Goal: Information Seeking & Learning: Check status

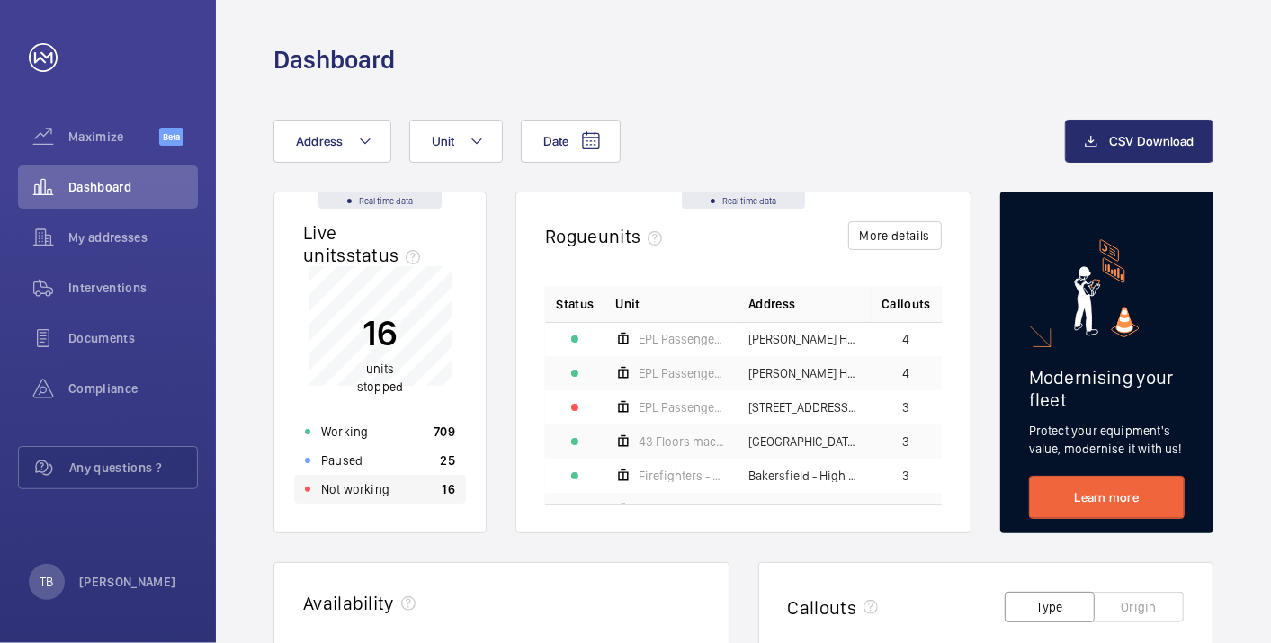
click at [433, 492] on div "Not working 16" at bounding box center [380, 489] width 172 height 29
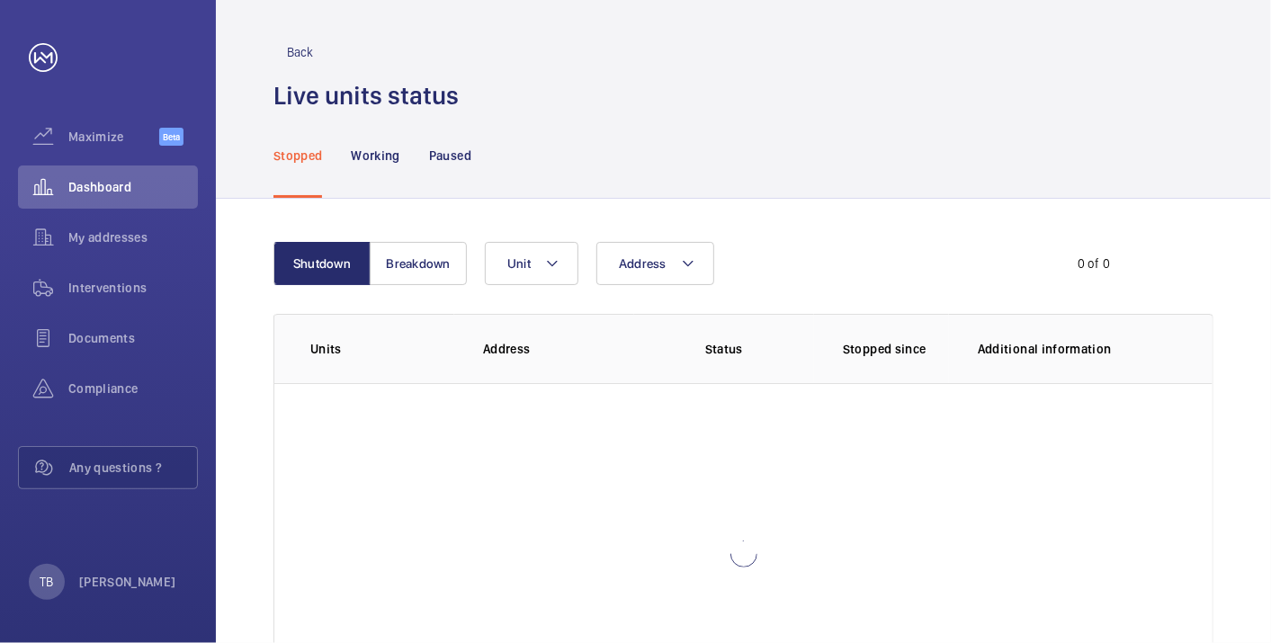
scroll to position [123, 0]
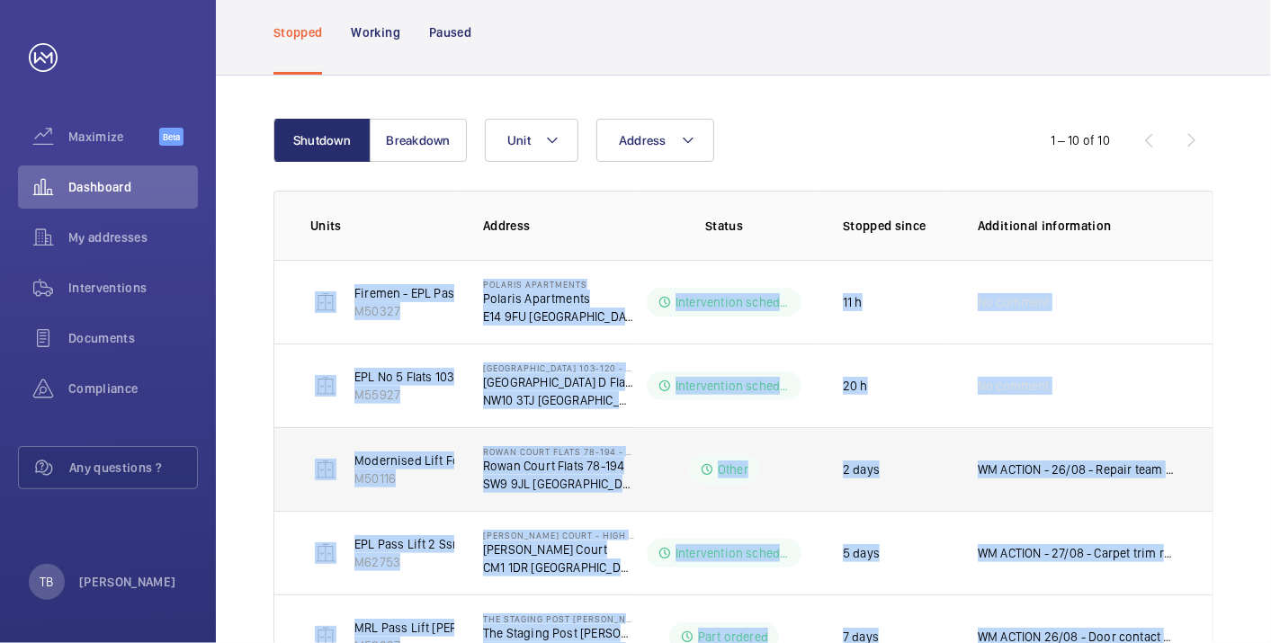
scroll to position [615, 0]
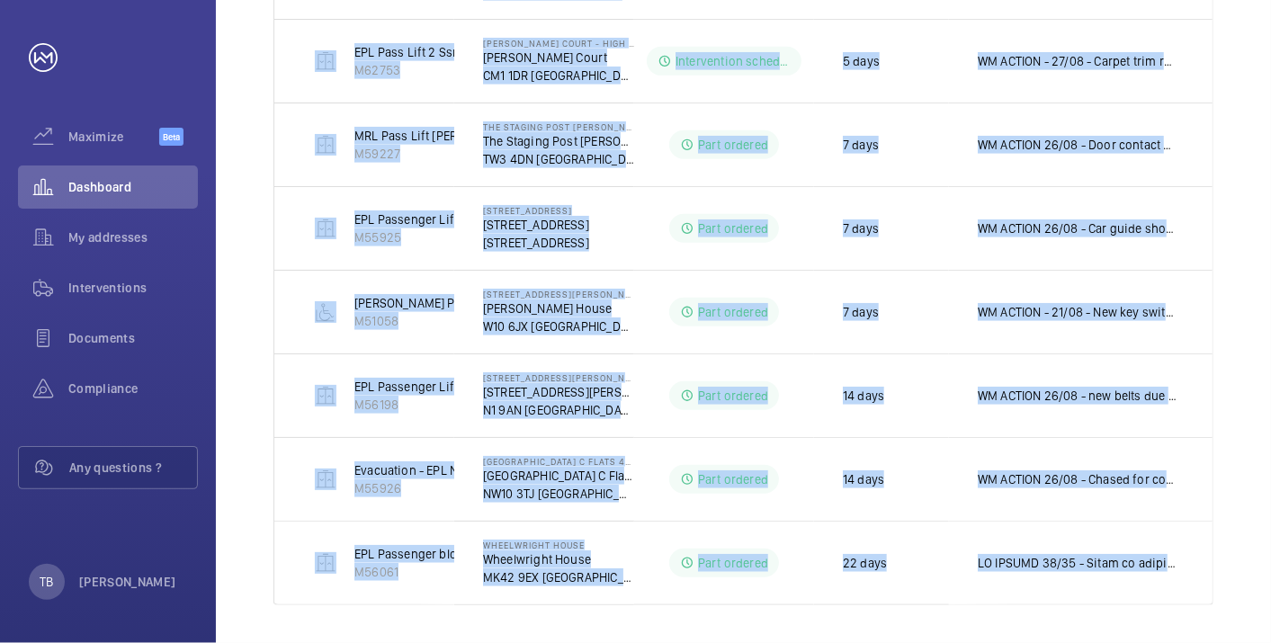
drag, startPoint x: 296, startPoint y: 285, endPoint x: 1215, endPoint y: 602, distance: 972.1
click at [1215, 602] on div "Shutdown Breakdown Address Unit 1 – 10 of 10 Units Address Status Stopped since…" at bounding box center [743, 116] width 1055 height 1065
copy tbody "Firemen - EPL Passenger Lift M50327 Polaris Apartments Polaris Apartments E14 9…"
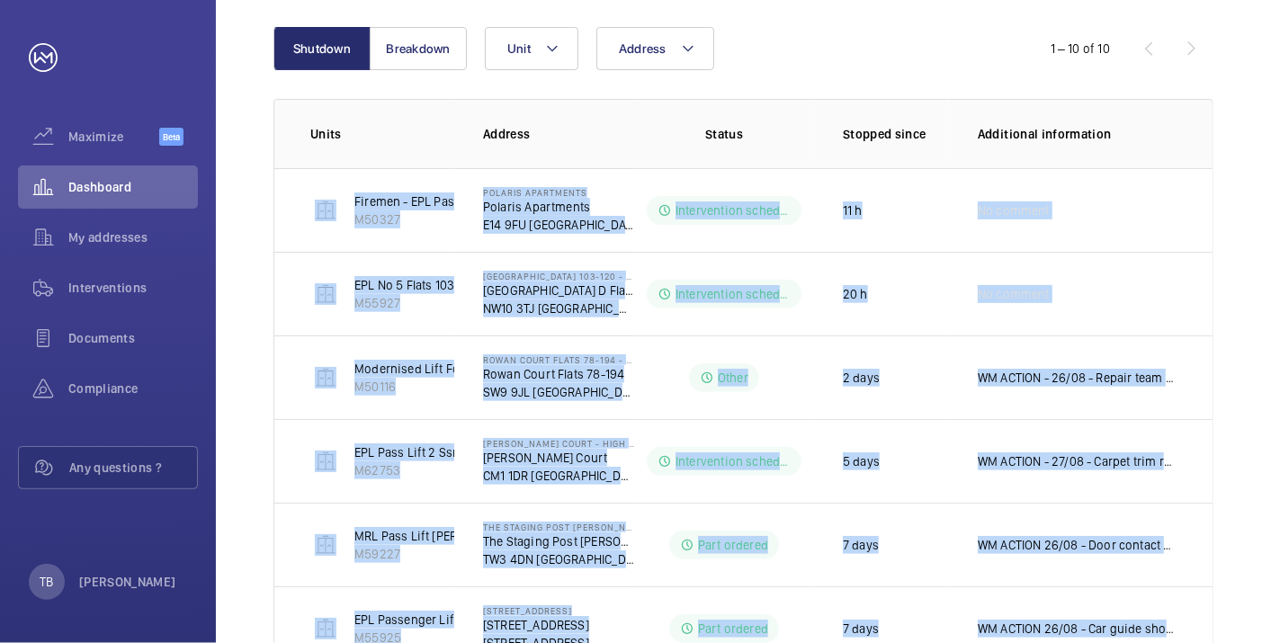
scroll to position [0, 0]
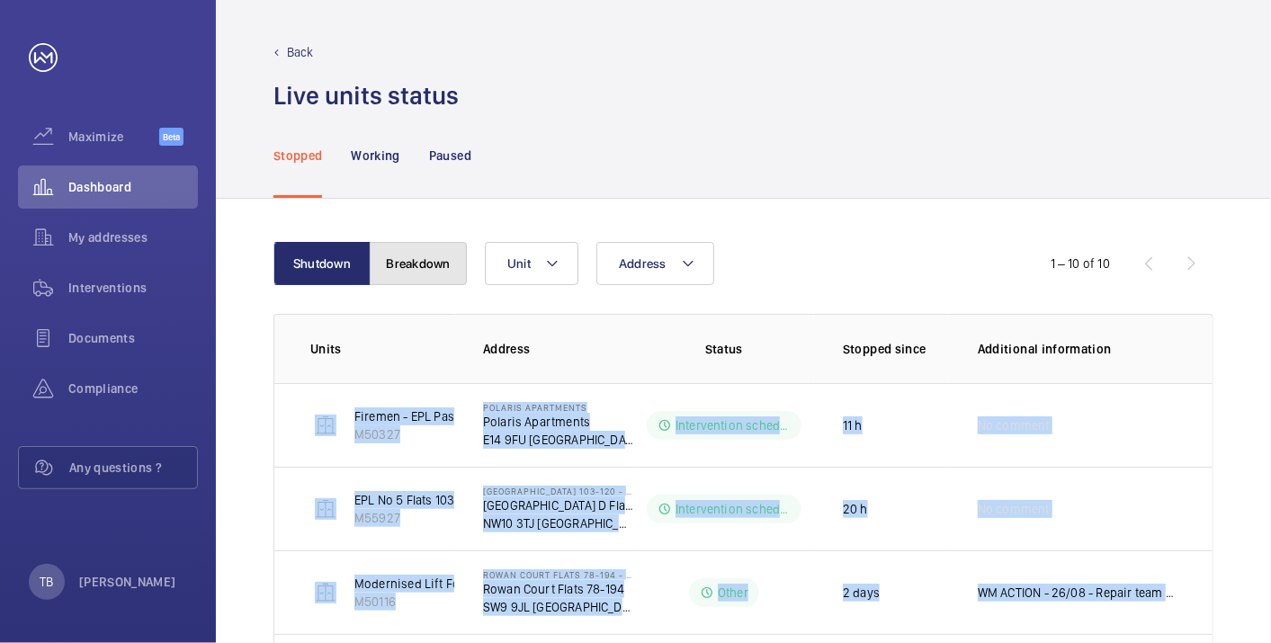
click at [414, 262] on button "Breakdown" at bounding box center [418, 263] width 97 height 43
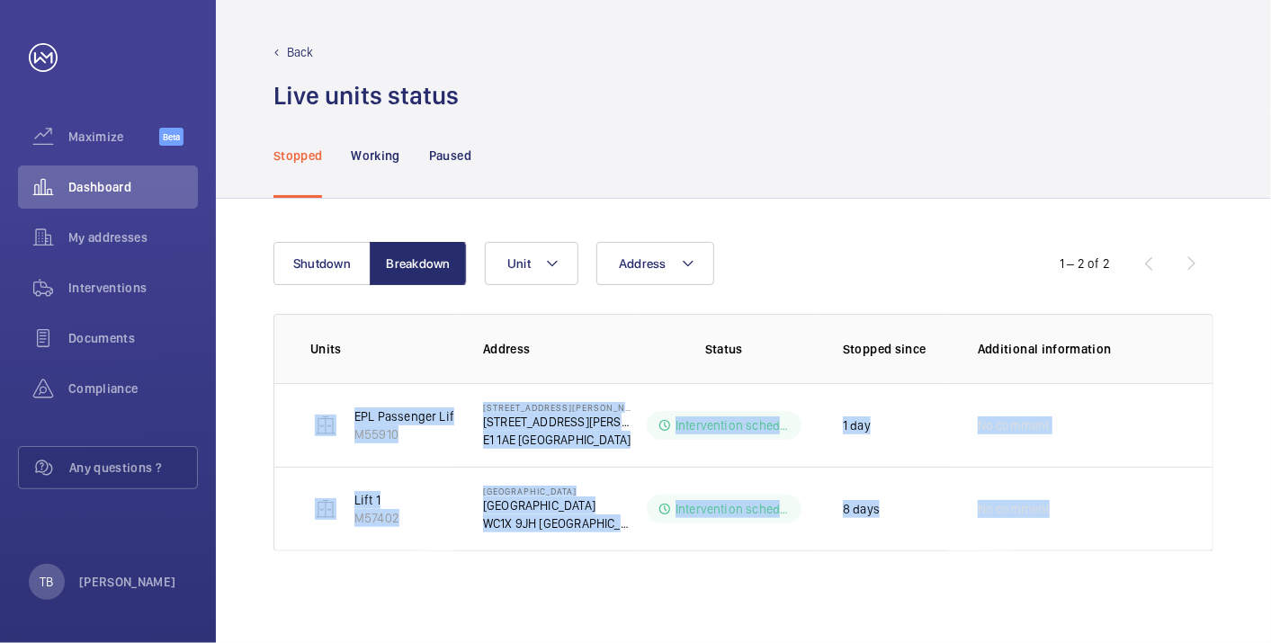
drag, startPoint x: 279, startPoint y: 394, endPoint x: 1257, endPoint y: 511, distance: 985.4
click at [1257, 511] on div "Shutdown Breakdown Address Unit 1 – 2 of 2 Units Address Status Stopped since A…" at bounding box center [743, 421] width 1055 height 444
copy tbody "EPL Passenger Lift 19b M55910 19 [PERSON_NAME] Court [STREET_ADDRESS][PERSON_NA…"
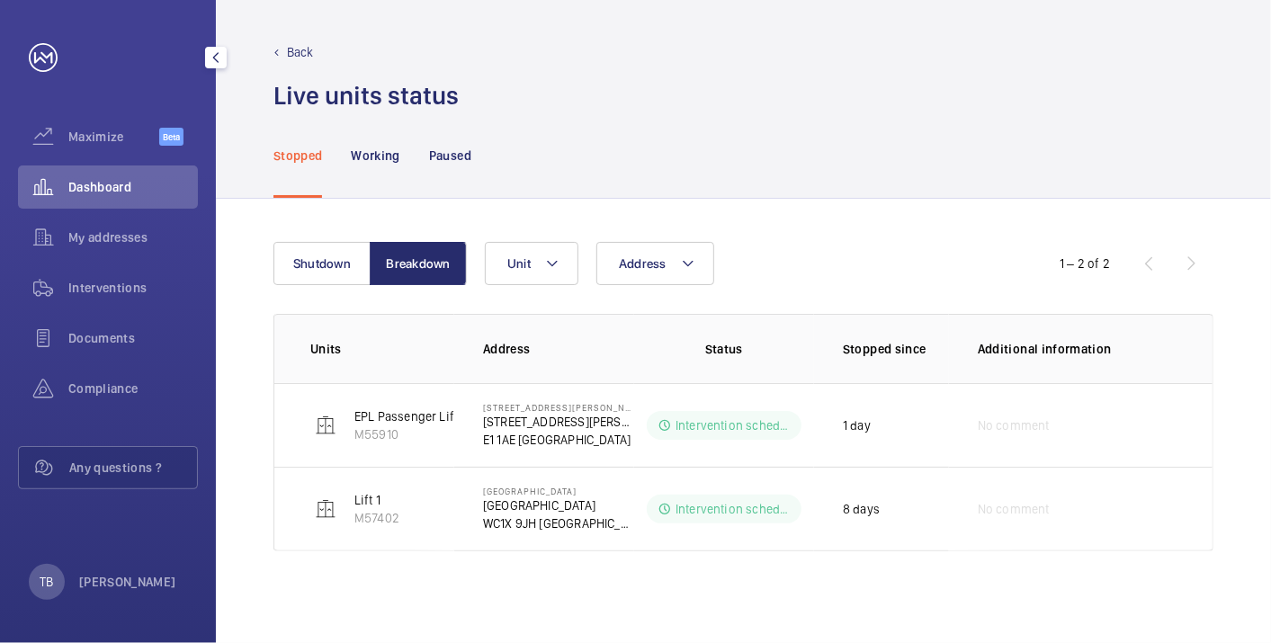
click at [94, 175] on div "Dashboard" at bounding box center [108, 186] width 180 height 43
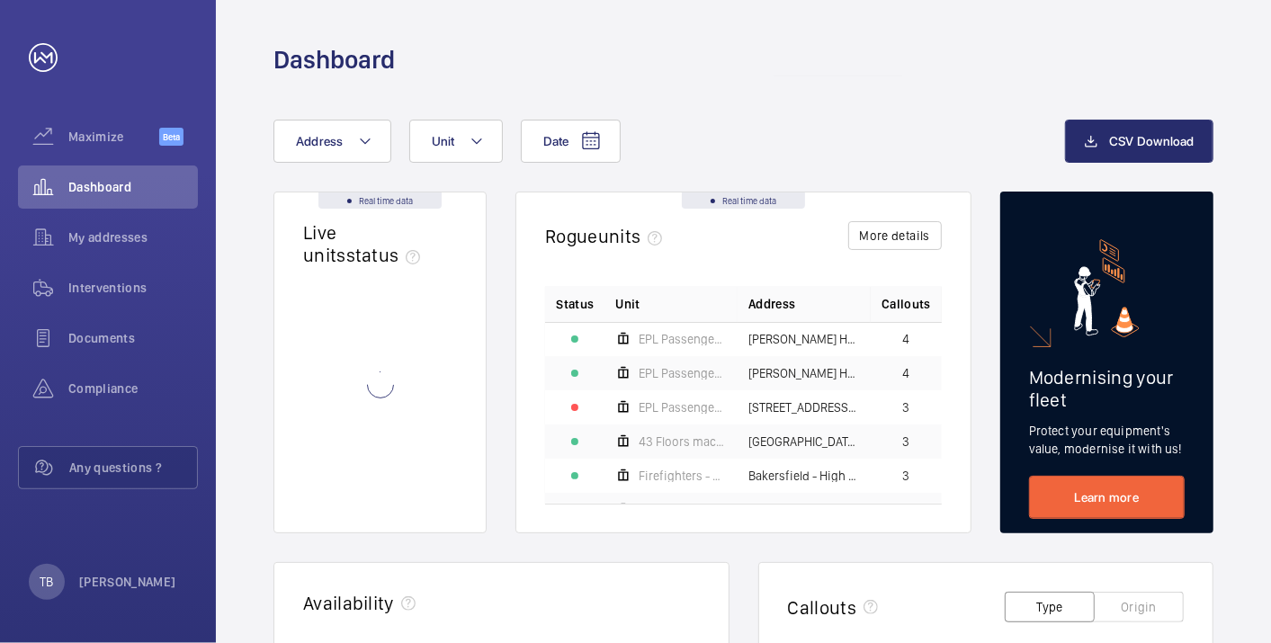
click at [765, 70] on div "Dashboard" at bounding box center [743, 59] width 940 height 33
